Goal: Find specific page/section: Find specific page/section

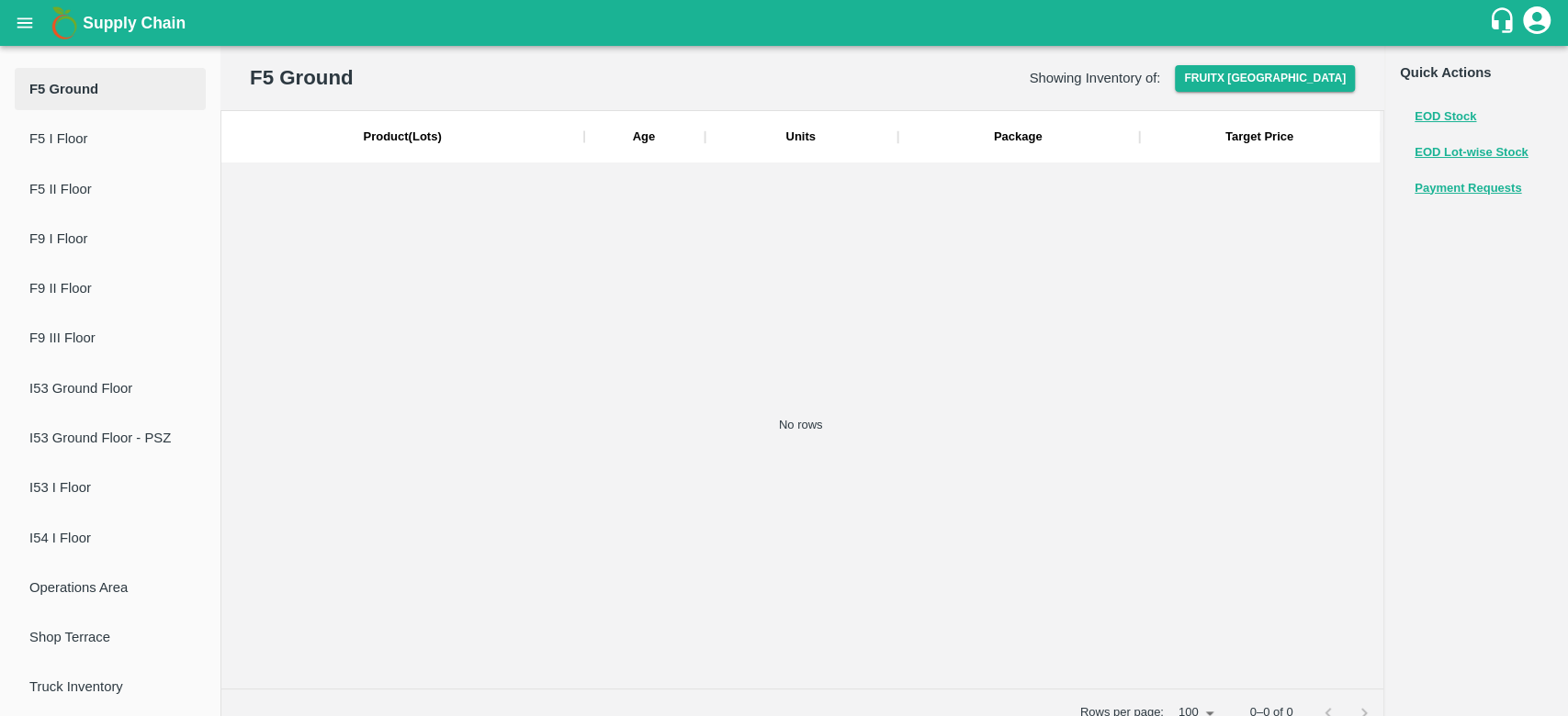
click at [133, 25] on b "Supply Chain" at bounding box center [134, 23] width 103 height 18
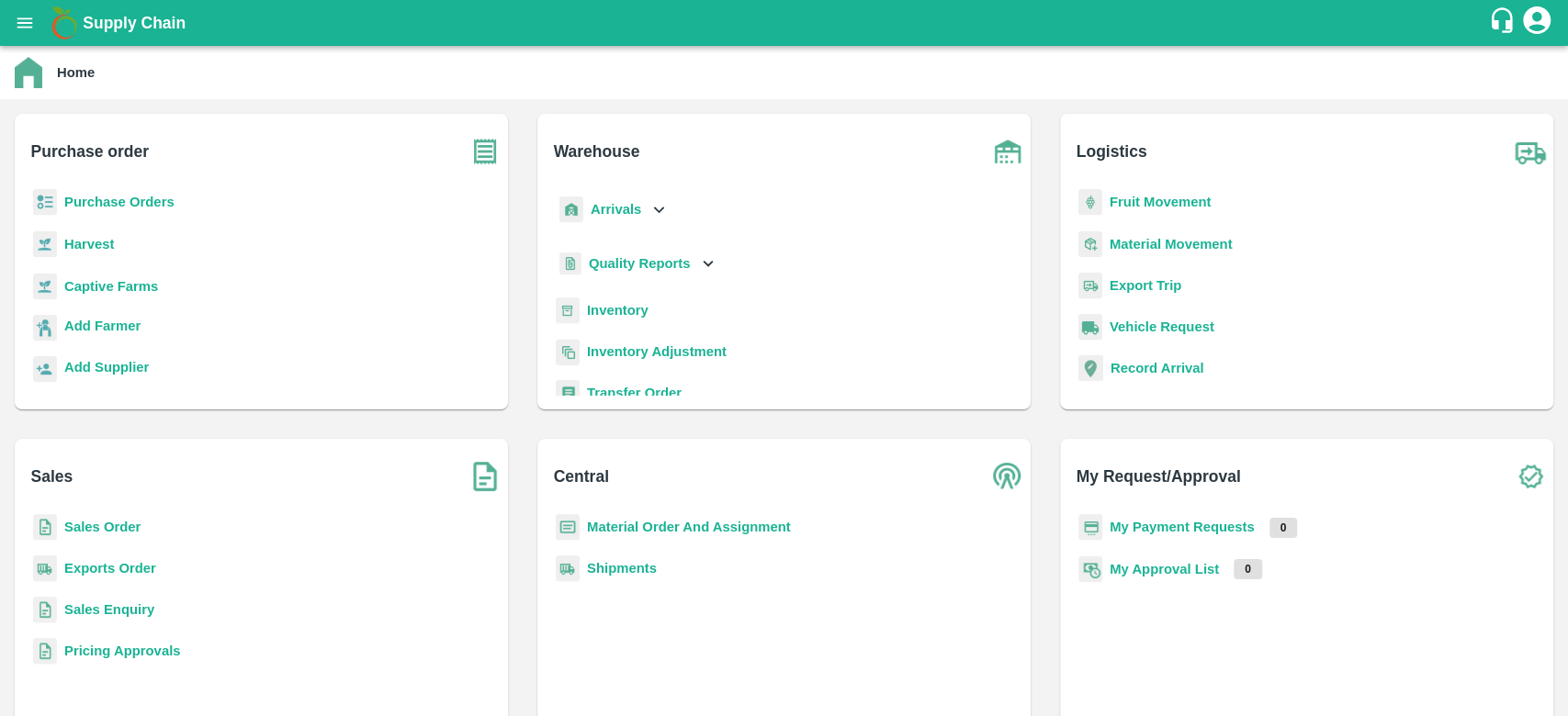
scroll to position [32, 0]
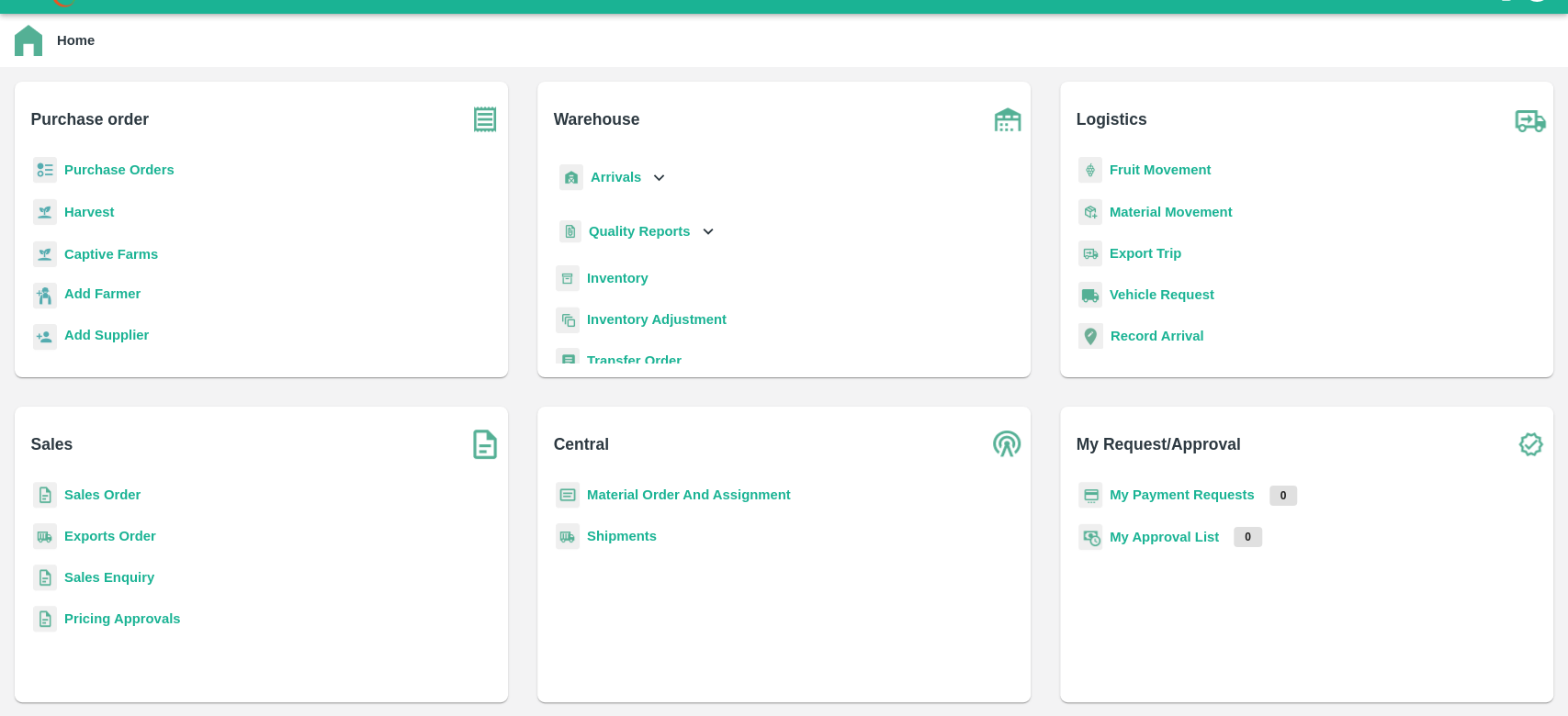
click at [105, 580] on b "Sales Enquiry" at bounding box center [109, 577] width 90 height 15
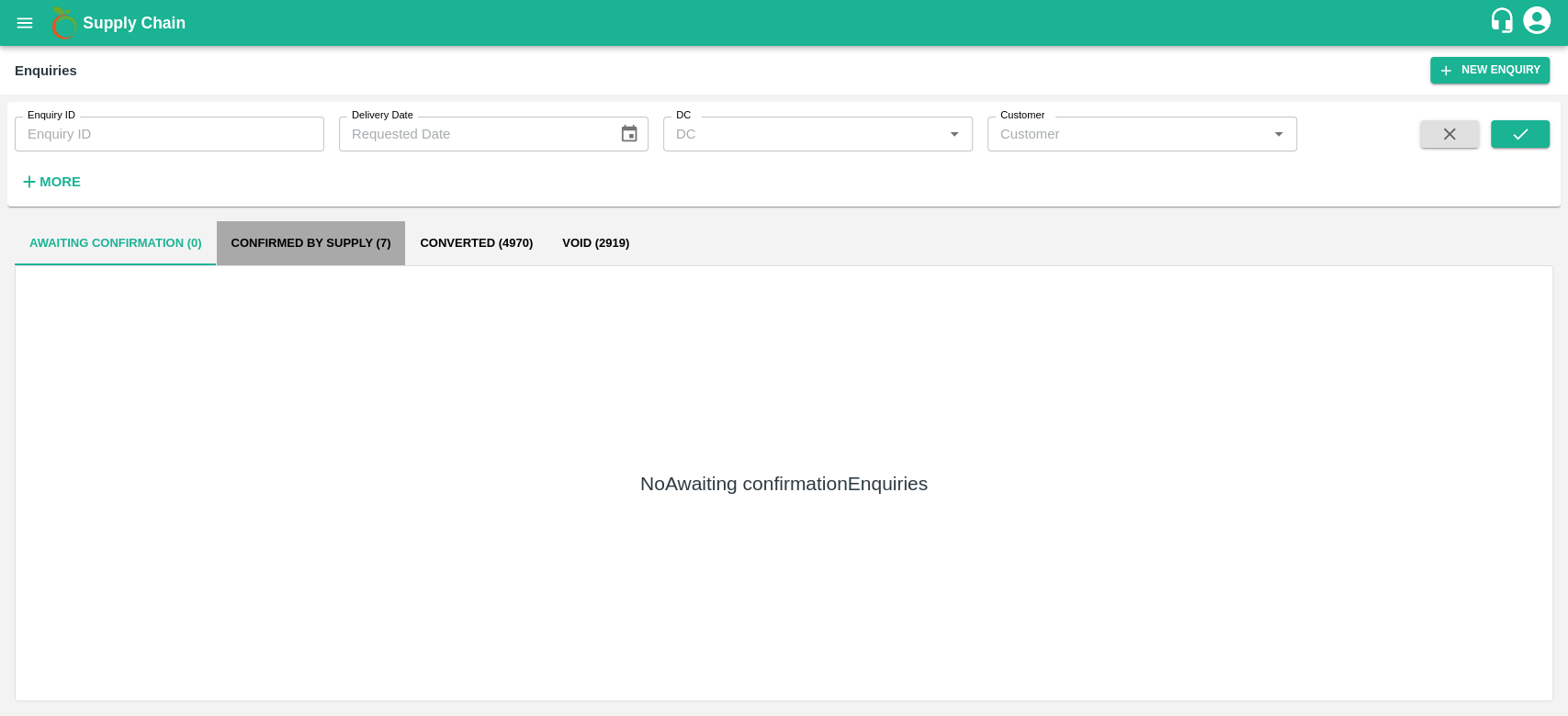
click at [316, 249] on button "Confirmed by supply (7)" at bounding box center [311, 244] width 189 height 44
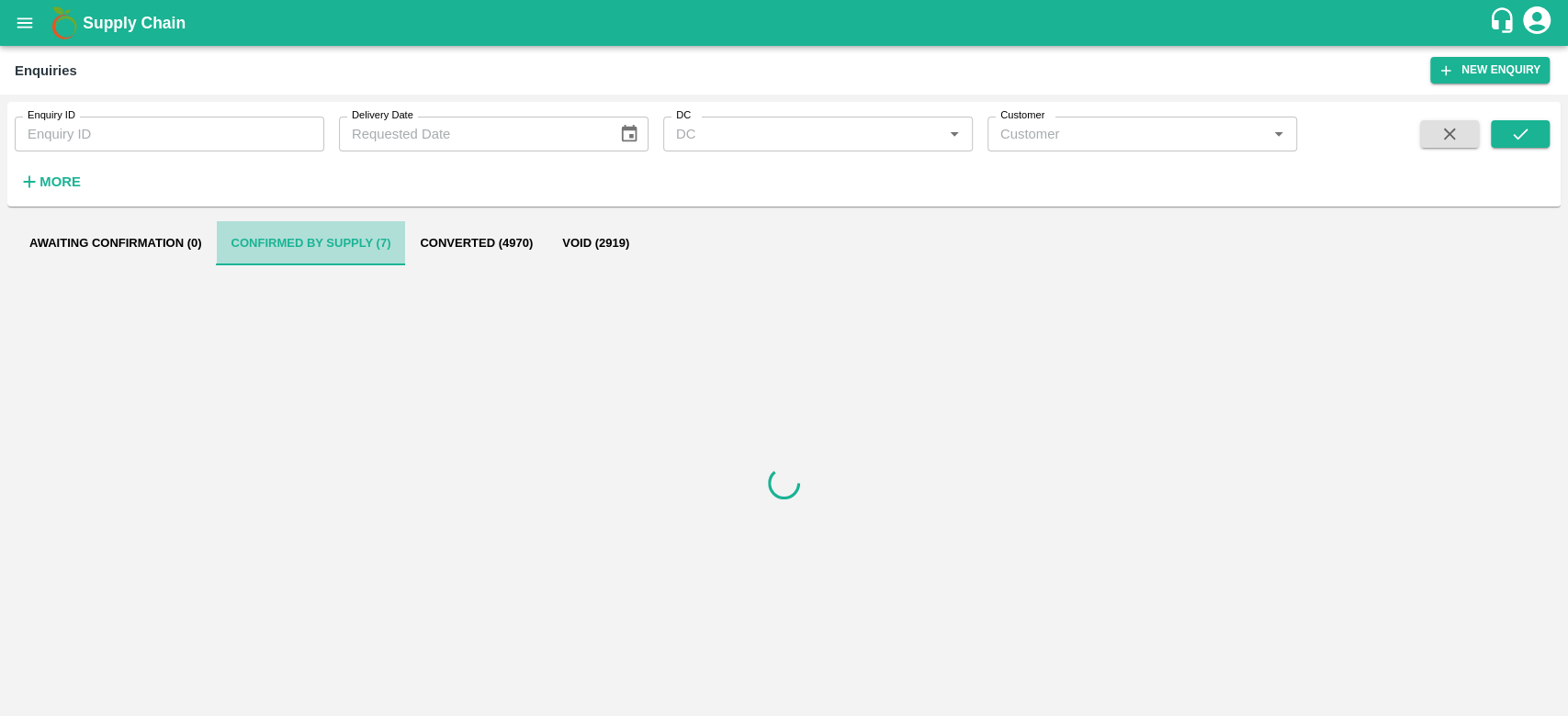
click at [316, 249] on button "Confirmed by supply (7)" at bounding box center [311, 244] width 189 height 44
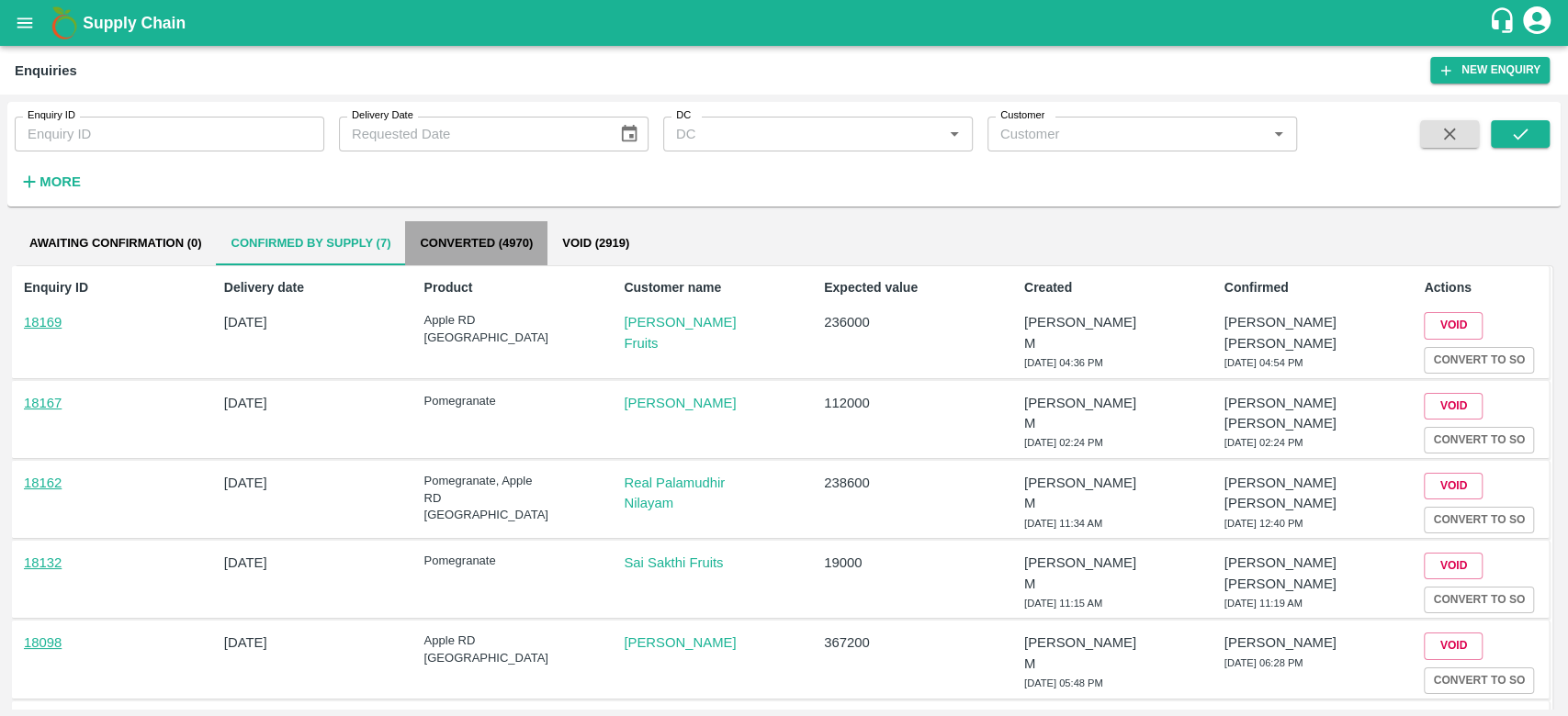
click at [477, 249] on button "Converted (4970)" at bounding box center [476, 244] width 143 height 44
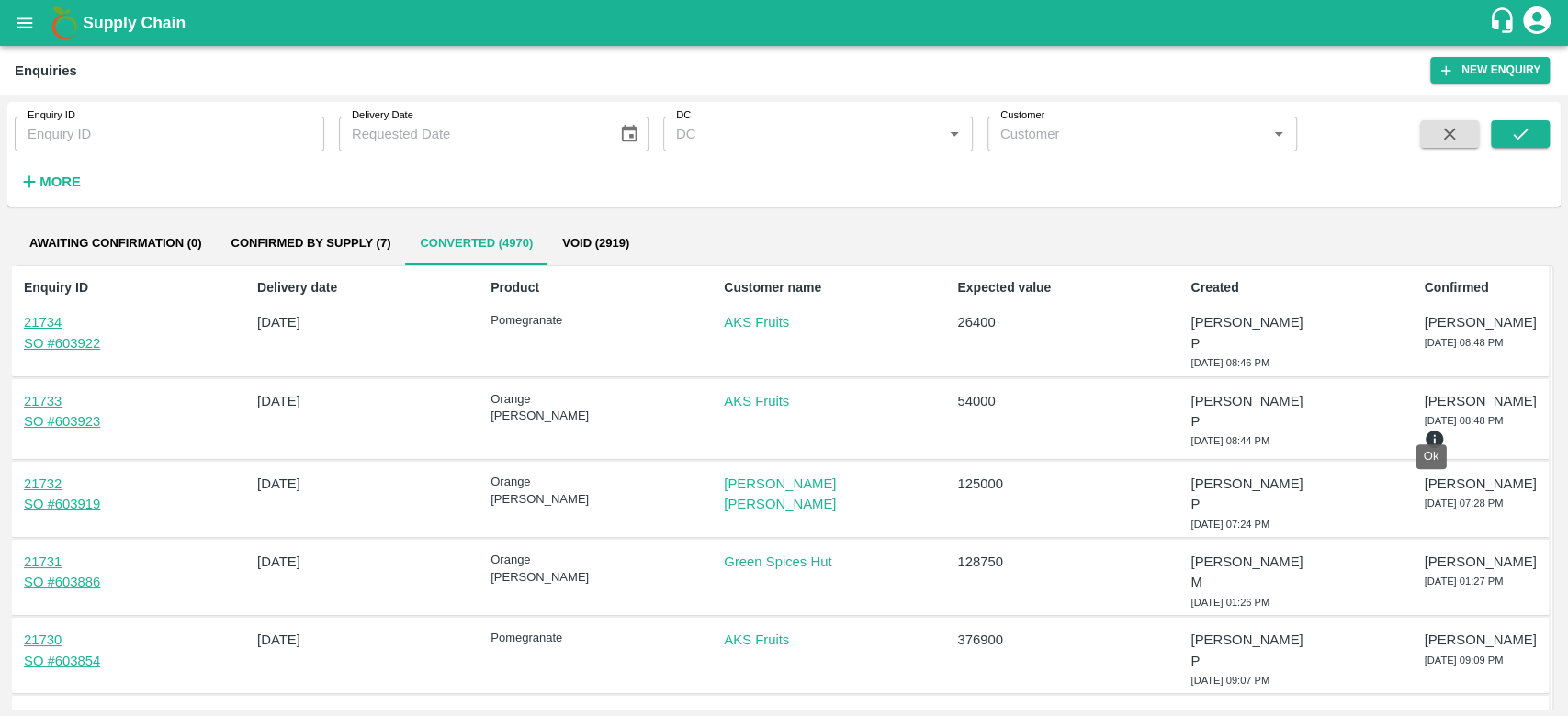
click at [1428, 430] on icon at bounding box center [1434, 438] width 17 height 17
click at [1360, 413] on div "21733 SO # 603923 02 Sep 2025 Orange Valencia SA AKS Fruits 54000 Arulmani P 02…" at bounding box center [780, 420] width 1537 height 82
click at [132, 23] on b "Supply Chain" at bounding box center [134, 23] width 103 height 18
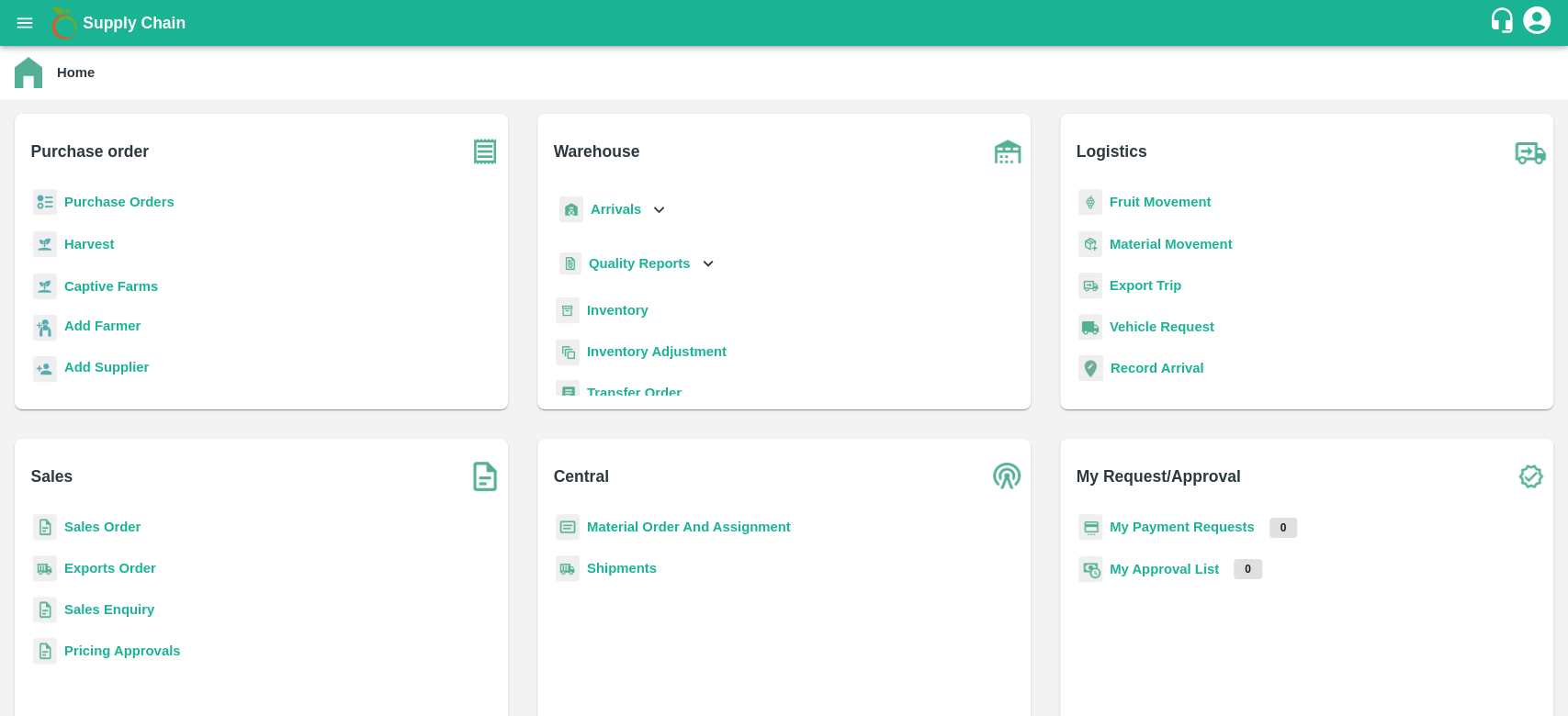
click at [608, 317] on b "Inventory" at bounding box center [618, 311] width 62 height 15
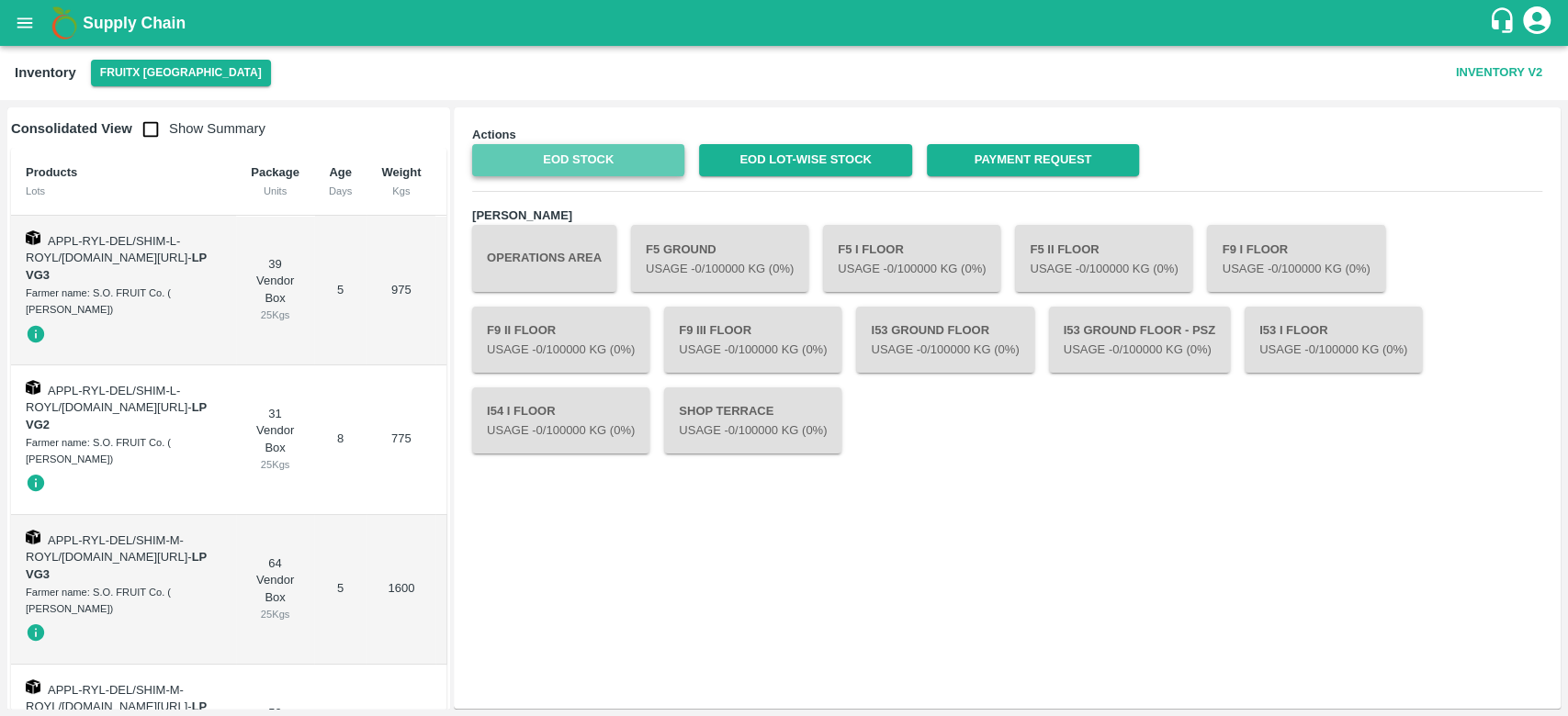
click at [615, 153] on link "EOD Stock" at bounding box center [578, 160] width 212 height 32
click at [126, 17] on b "Supply Chain" at bounding box center [134, 23] width 103 height 18
